Goal: Information Seeking & Learning: Learn about a topic

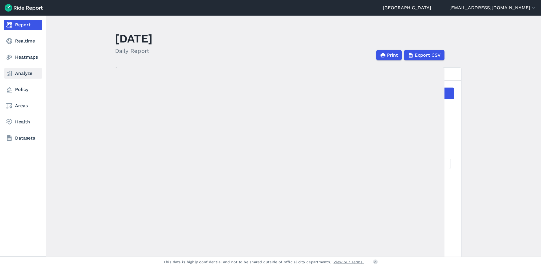
click at [23, 74] on link "Analyze" at bounding box center [23, 73] width 38 height 10
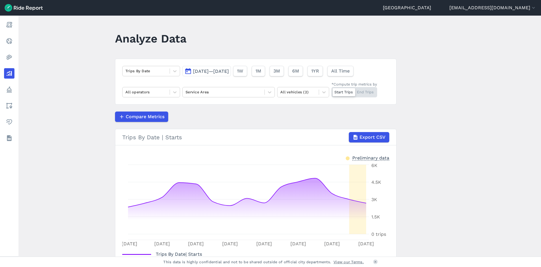
click at [209, 101] on div "Trips By Date [DATE]—[DATE] 1W 1M 3M 6M 1YR All Time All operators Service Area…" at bounding box center [255, 82] width 281 height 46
click at [224, 96] on div "Service Area" at bounding box center [224, 91] width 82 height 9
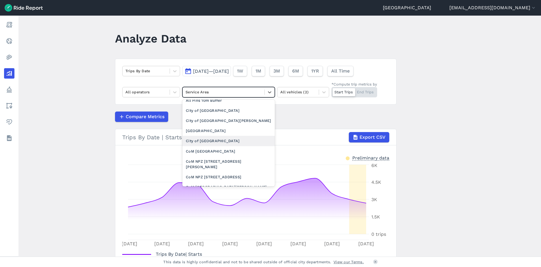
scroll to position [86, 0]
click at [204, 118] on div "City of [GEOGRAPHIC_DATA][PERSON_NAME]" at bounding box center [228, 121] width 92 height 10
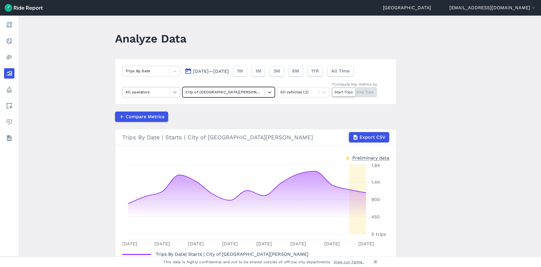
click at [170, 90] on div at bounding box center [175, 92] width 10 height 10
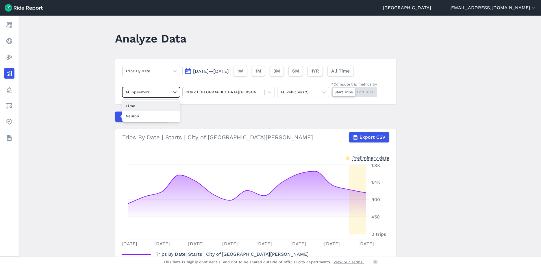
click at [160, 104] on div "Lime" at bounding box center [151, 106] width 58 height 10
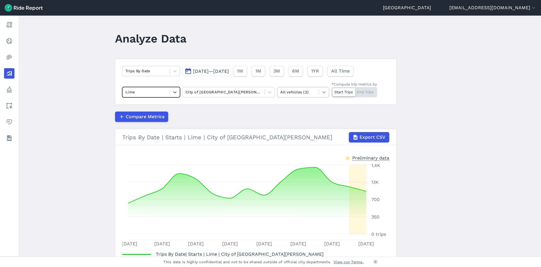
click at [323, 91] on icon at bounding box center [324, 92] width 6 height 6
click at [301, 114] on div "Scooters" at bounding box center [303, 116] width 52 height 10
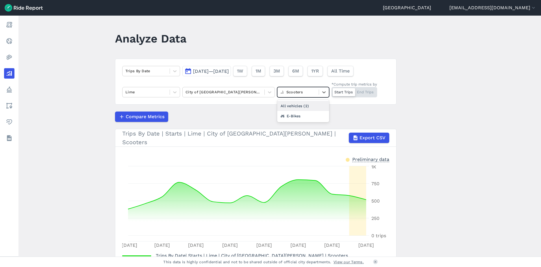
click at [328, 92] on div "Scooters" at bounding box center [303, 92] width 52 height 10
click at [314, 105] on div "All vehicles (2)" at bounding box center [303, 106] width 52 height 10
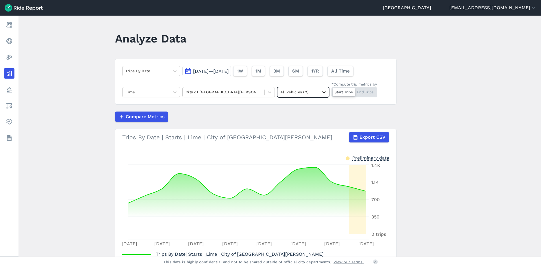
click at [321, 91] on icon at bounding box center [324, 92] width 6 height 6
click at [298, 105] on div "E-Bikes" at bounding box center [303, 106] width 52 height 10
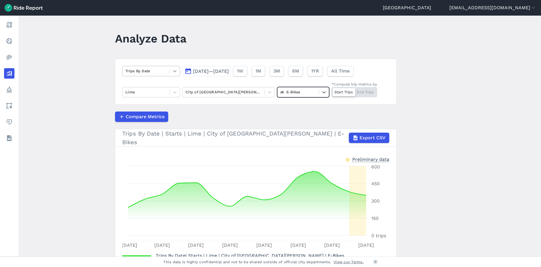
click at [173, 72] on icon at bounding box center [175, 71] width 6 height 6
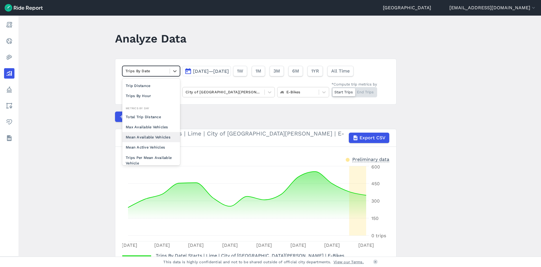
scroll to position [42, 0]
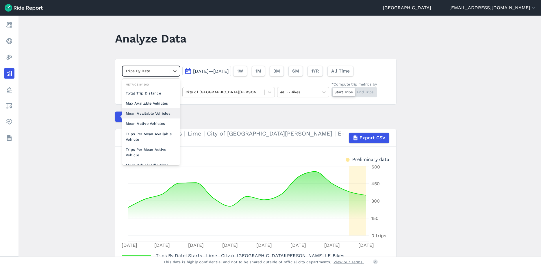
click at [153, 121] on div "Mean Active Vehicles" at bounding box center [151, 123] width 58 height 10
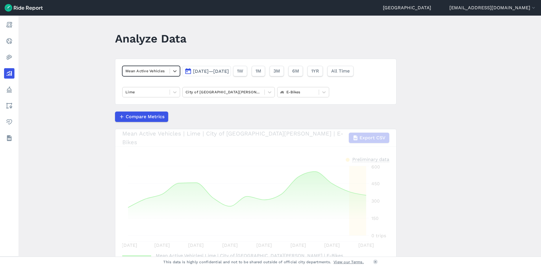
click at [153, 121] on button "Compare Metrics" at bounding box center [141, 116] width 53 height 10
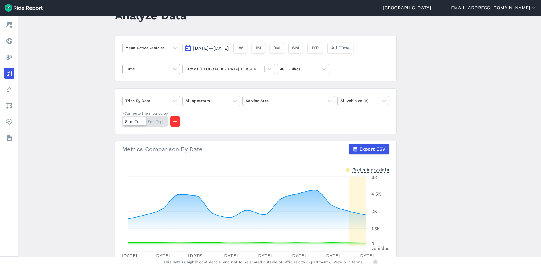
scroll to position [12, 0]
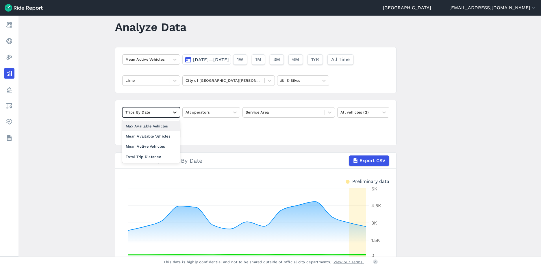
click at [175, 112] on icon at bounding box center [175, 112] width 6 height 6
click at [152, 138] on div "Mean Available Vehicles" at bounding box center [151, 136] width 58 height 10
click at [241, 113] on div "option Mean Available Vehicles, selected. Select is focused ,type to refine lis…" at bounding box center [255, 122] width 281 height 45
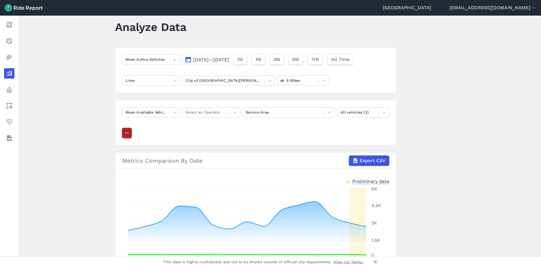
click at [130, 130] on button "button" at bounding box center [127, 133] width 10 height 10
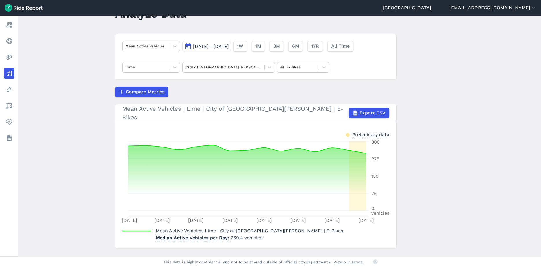
scroll to position [25, 0]
click at [229, 47] on span "[DATE]—[DATE]" at bounding box center [211, 45] width 36 height 5
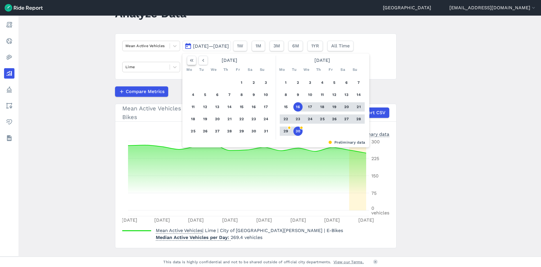
click at [192, 61] on icon "button" at bounding box center [192, 60] width 6 height 6
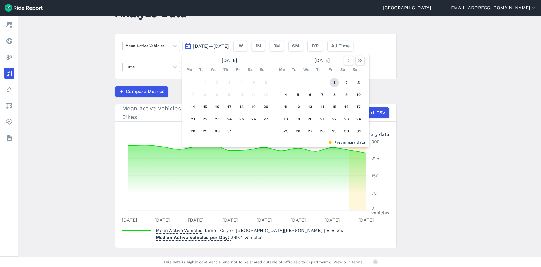
click at [333, 81] on button "1" at bounding box center [333, 82] width 9 height 9
click at [362, 63] on icon "button" at bounding box center [360, 60] width 6 height 6
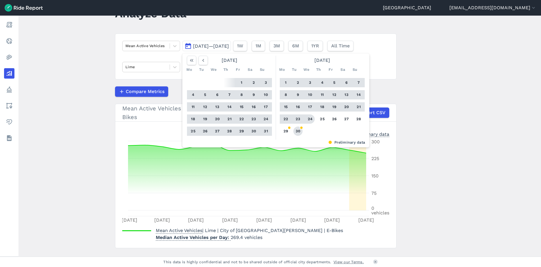
click at [297, 127] on button "30" at bounding box center [297, 130] width 9 height 9
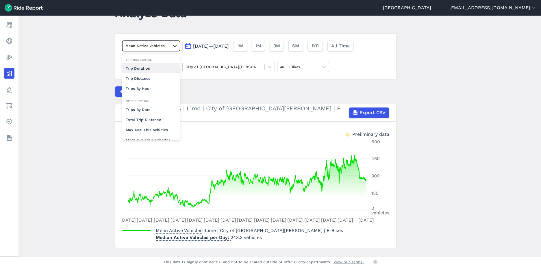
click at [174, 46] on icon at bounding box center [174, 46] width 3 height 2
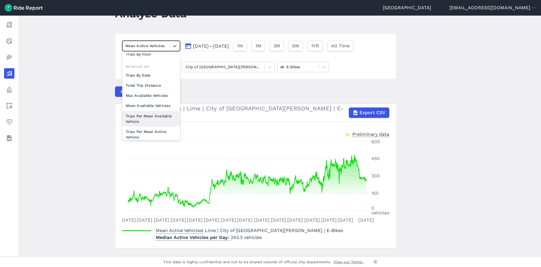
click at [153, 120] on div "Trips Per Mean Available Vehicle" at bounding box center [151, 119] width 58 height 16
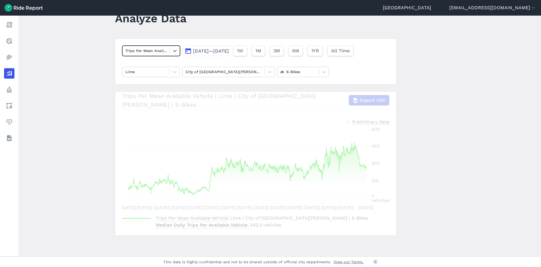
scroll to position [19, 0]
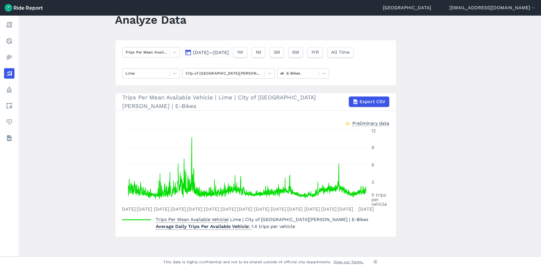
click at [228, 51] on span "[DATE]—[DATE]" at bounding box center [211, 52] width 36 height 5
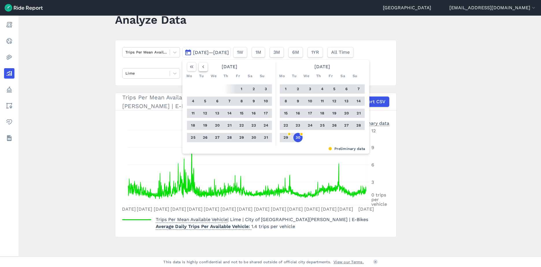
click at [201, 66] on icon "button" at bounding box center [203, 67] width 6 height 6
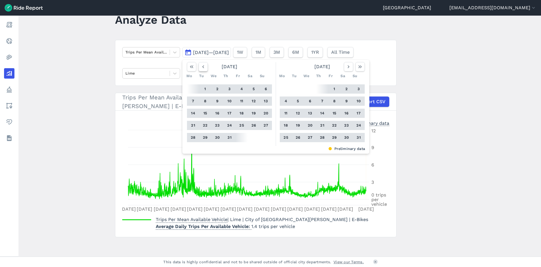
click at [201, 66] on icon "button" at bounding box center [203, 67] width 6 height 6
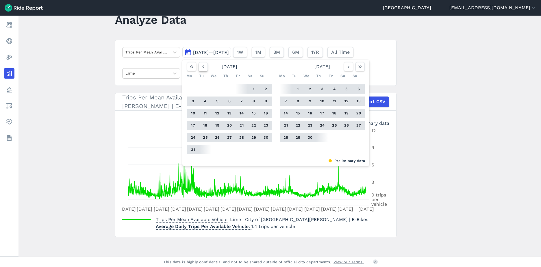
click at [201, 66] on icon "button" at bounding box center [203, 67] width 6 height 6
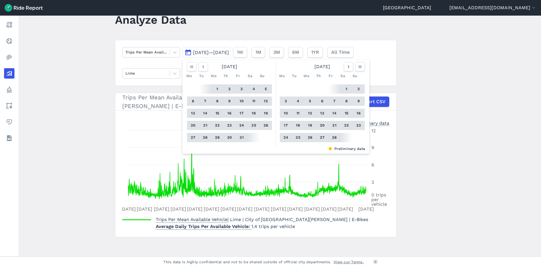
click at [219, 89] on button "1" at bounding box center [217, 88] width 9 height 9
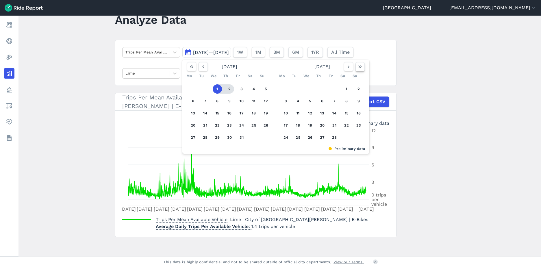
click at [355, 66] on button "button" at bounding box center [359, 66] width 9 height 9
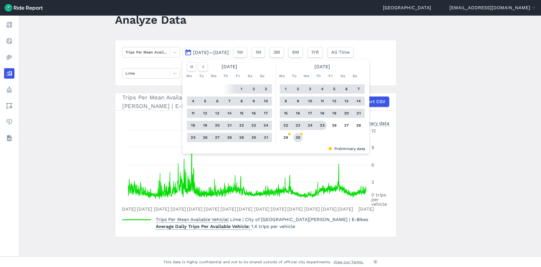
click at [295, 139] on button "30" at bounding box center [297, 137] width 9 height 9
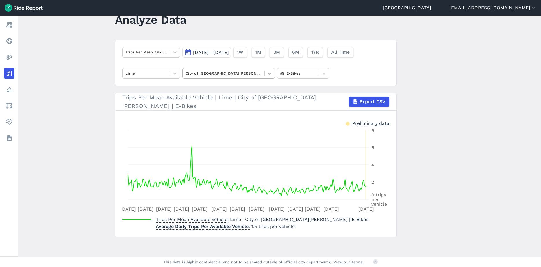
click at [267, 75] on icon at bounding box center [270, 73] width 6 height 6
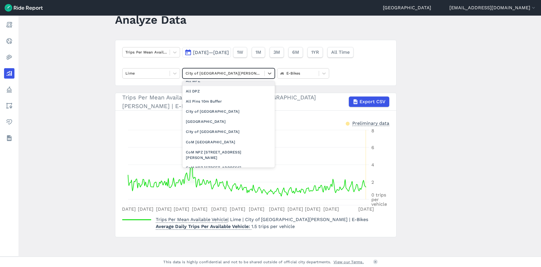
scroll to position [78, 0]
click at [215, 113] on div "City of [GEOGRAPHIC_DATA]" at bounding box center [228, 111] width 92 height 10
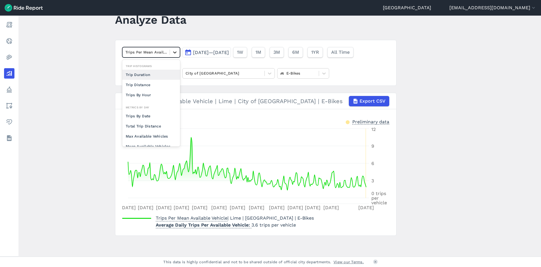
click at [170, 54] on div at bounding box center [175, 52] width 10 height 10
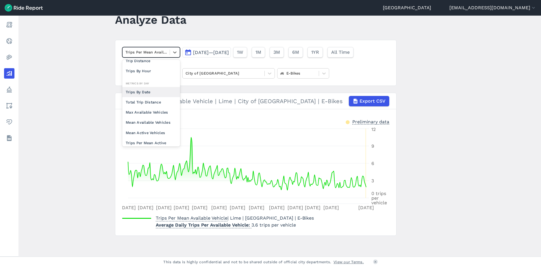
scroll to position [25, 0]
click at [152, 123] on div "Mean Available Vehicles" at bounding box center [151, 122] width 58 height 10
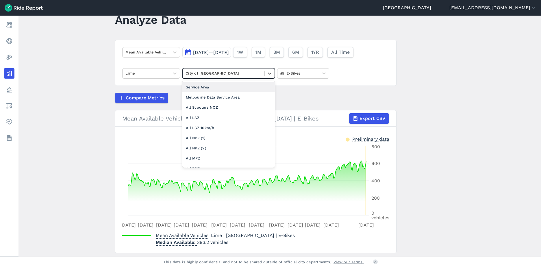
click at [239, 78] on div "City of [GEOGRAPHIC_DATA]" at bounding box center [228, 73] width 92 height 10
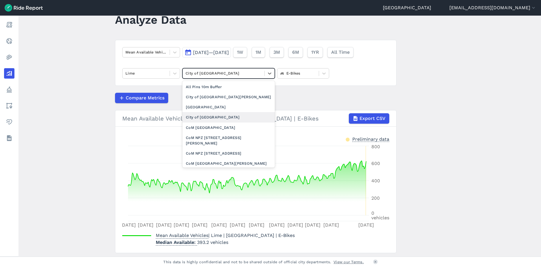
scroll to position [93, 0]
click at [209, 118] on div "City of [GEOGRAPHIC_DATA]" at bounding box center [228, 116] width 92 height 10
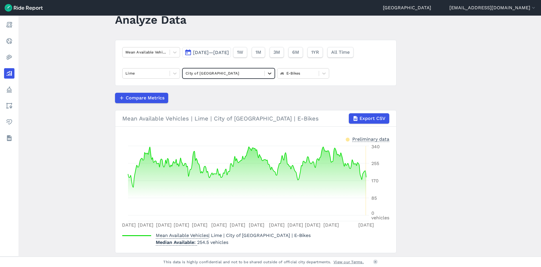
click at [270, 72] on icon at bounding box center [270, 73] width 6 height 6
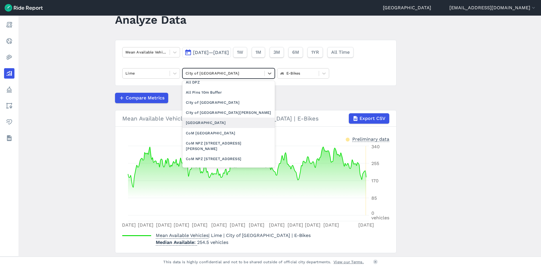
scroll to position [87, 0]
click at [216, 124] on div "[GEOGRAPHIC_DATA]" at bounding box center [228, 122] width 92 height 10
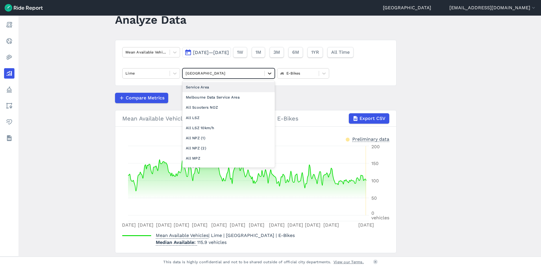
click at [270, 76] on icon at bounding box center [270, 73] width 6 height 6
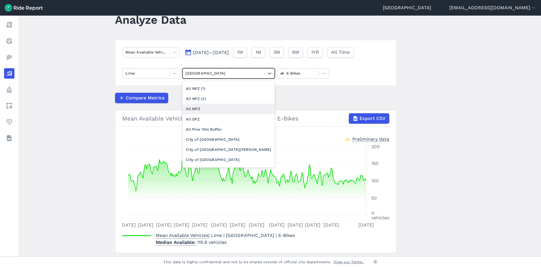
scroll to position [51, 0]
click at [211, 149] on div "City of [GEOGRAPHIC_DATA][PERSON_NAME]" at bounding box center [228, 148] width 92 height 10
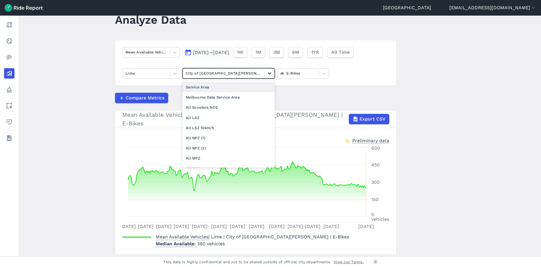
click at [272, 73] on div at bounding box center [270, 73] width 10 height 10
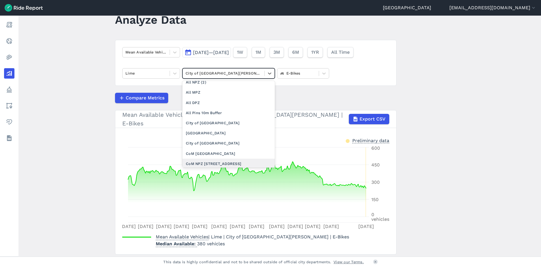
scroll to position [66, 0]
click at [216, 121] on div "City of [GEOGRAPHIC_DATA]" at bounding box center [228, 122] width 92 height 10
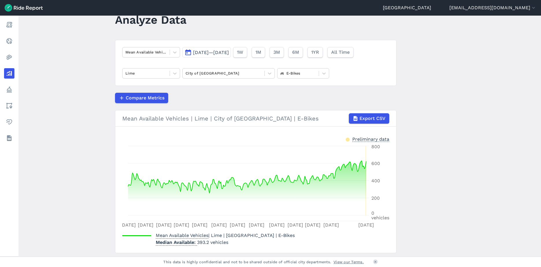
click at [207, 56] on button "[DATE]—[DATE]" at bounding box center [206, 52] width 49 height 10
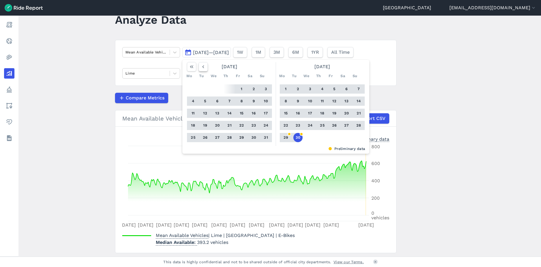
click at [201, 67] on icon "button" at bounding box center [203, 67] width 6 height 6
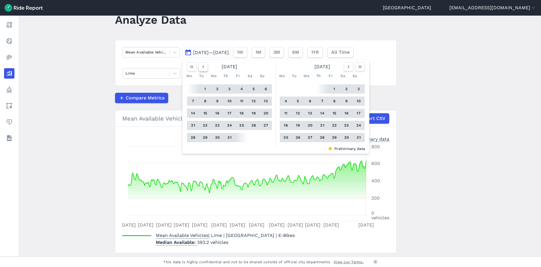
click at [201, 67] on icon "button" at bounding box center [203, 67] width 6 height 6
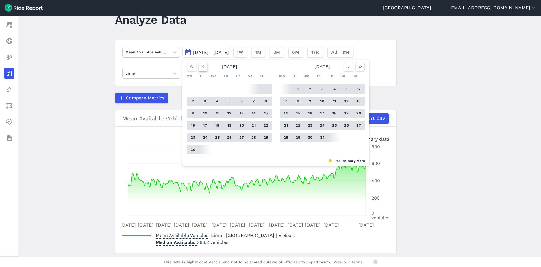
click at [201, 67] on icon "button" at bounding box center [203, 67] width 6 height 6
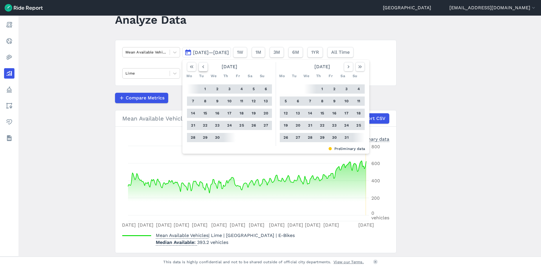
click at [201, 67] on icon "button" at bounding box center [203, 67] width 6 height 6
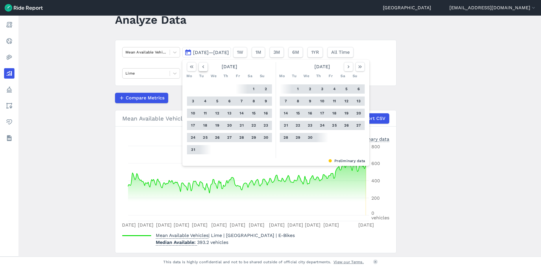
click at [201, 67] on icon "button" at bounding box center [203, 67] width 6 height 6
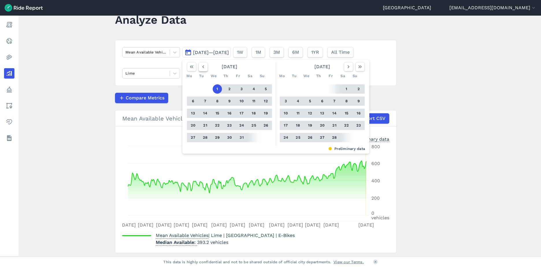
click at [201, 67] on icon "button" at bounding box center [203, 67] width 6 height 6
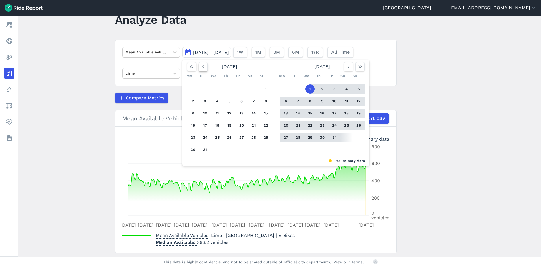
click at [201, 67] on icon "button" at bounding box center [203, 67] width 6 height 6
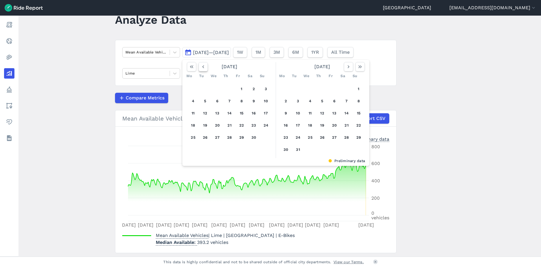
click at [201, 67] on icon "button" at bounding box center [203, 67] width 6 height 6
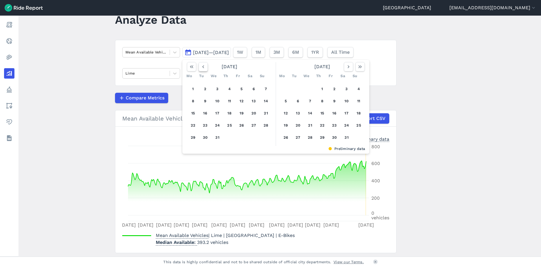
click at [201, 67] on icon "button" at bounding box center [203, 67] width 6 height 6
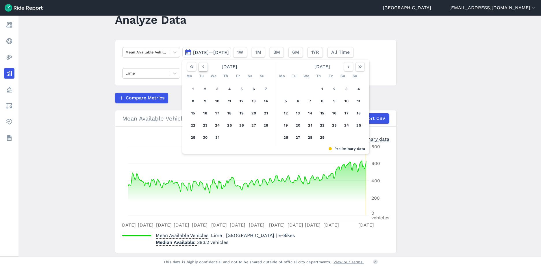
click at [201, 67] on icon "button" at bounding box center [203, 67] width 6 height 6
click at [244, 88] on button "1" at bounding box center [241, 88] width 9 height 9
click at [359, 68] on icon "button" at bounding box center [360, 67] width 6 height 6
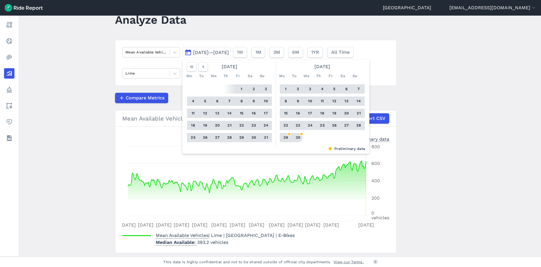
click at [299, 137] on button "30" at bounding box center [297, 137] width 9 height 9
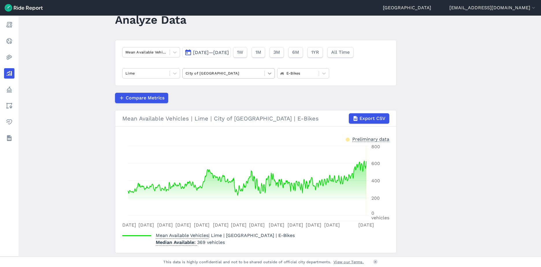
click at [269, 73] on icon at bounding box center [270, 73] width 6 height 6
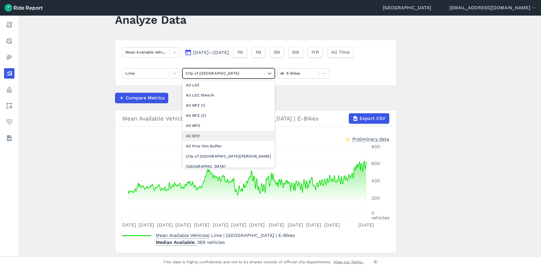
scroll to position [50, 0]
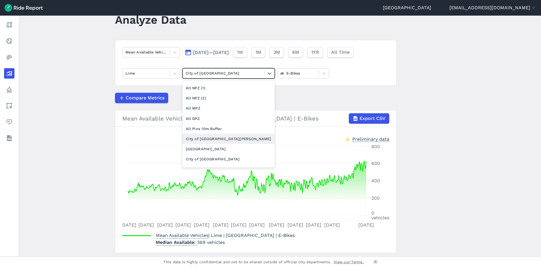
click at [212, 137] on div "City of [GEOGRAPHIC_DATA][PERSON_NAME]" at bounding box center [228, 139] width 92 height 10
